Goal: Navigation & Orientation: Find specific page/section

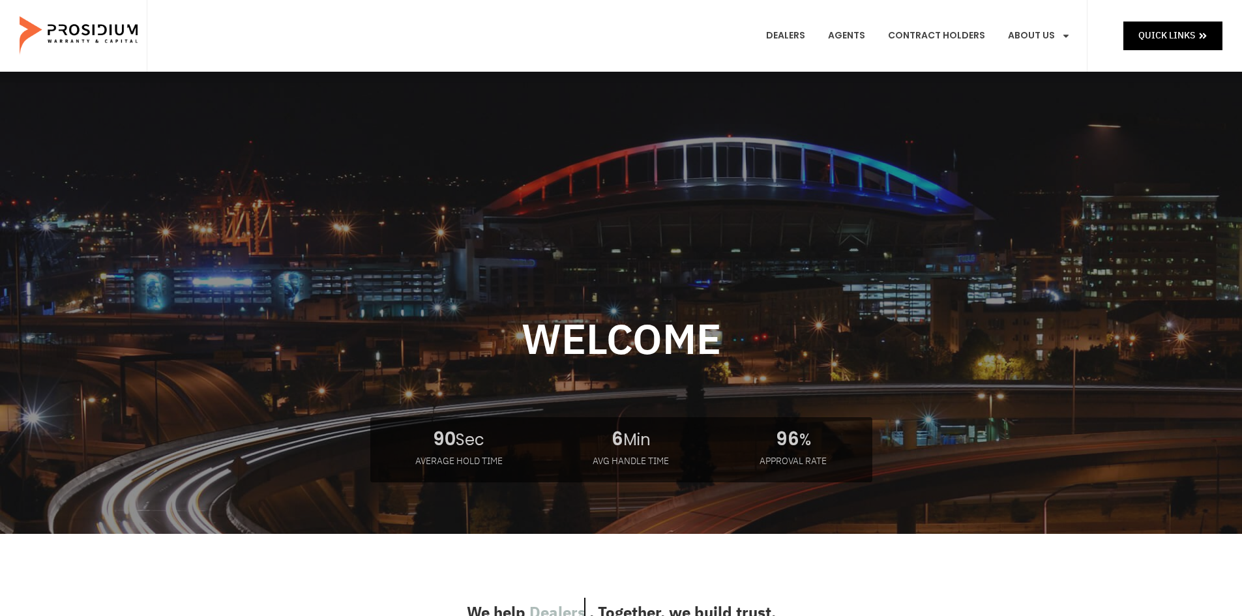
click at [792, 37] on e-page-transition at bounding box center [621, 308] width 1242 height 616
click at [801, 34] on link "Dealers" at bounding box center [785, 36] width 59 height 48
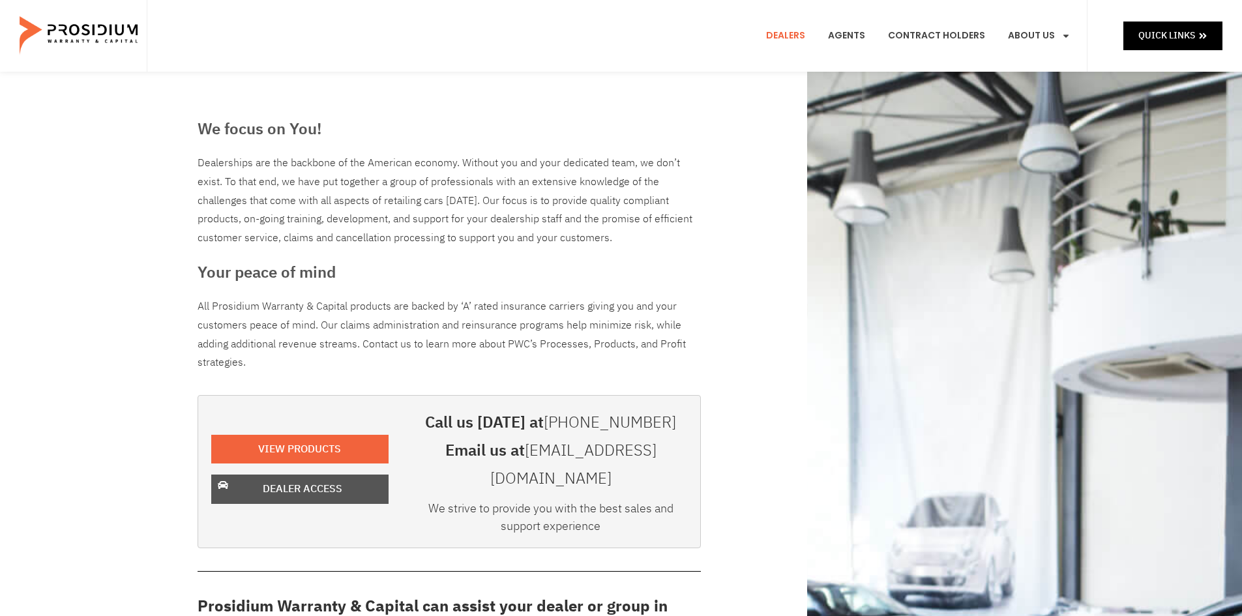
click at [288, 480] on span "Dealer Access" at bounding box center [303, 489] width 80 height 19
